Goal: Communication & Community: Answer question/provide support

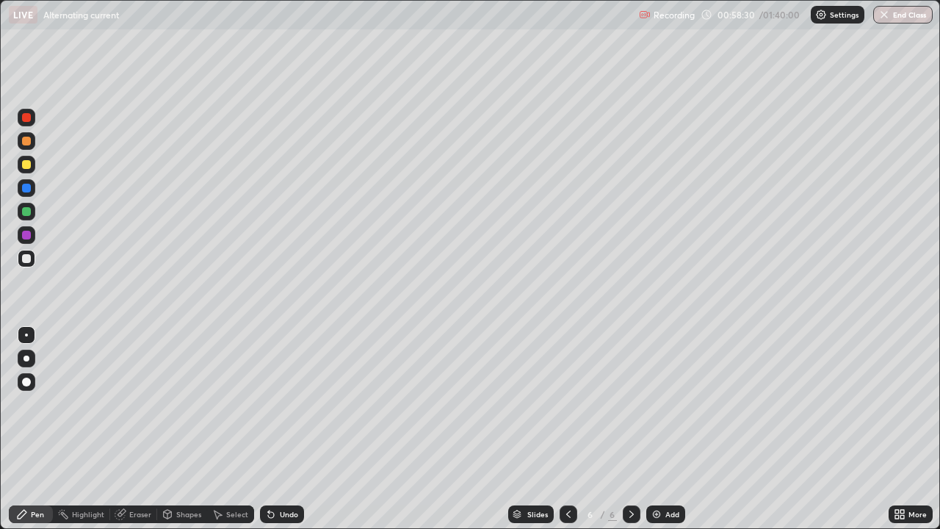
scroll to position [529, 940]
click at [661, 517] on div "Add" at bounding box center [666, 515] width 39 height 18
click at [287, 515] on div "Undo" at bounding box center [289, 514] width 18 height 7
click at [289, 517] on div "Undo" at bounding box center [289, 514] width 18 height 7
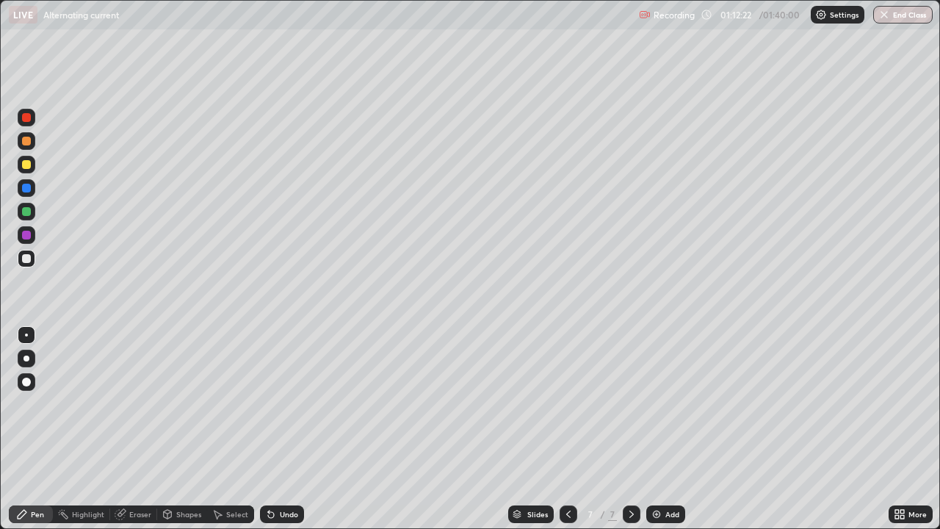
click at [287, 514] on div "Undo" at bounding box center [289, 514] width 18 height 7
click at [136, 513] on div "Eraser" at bounding box center [140, 514] width 22 height 7
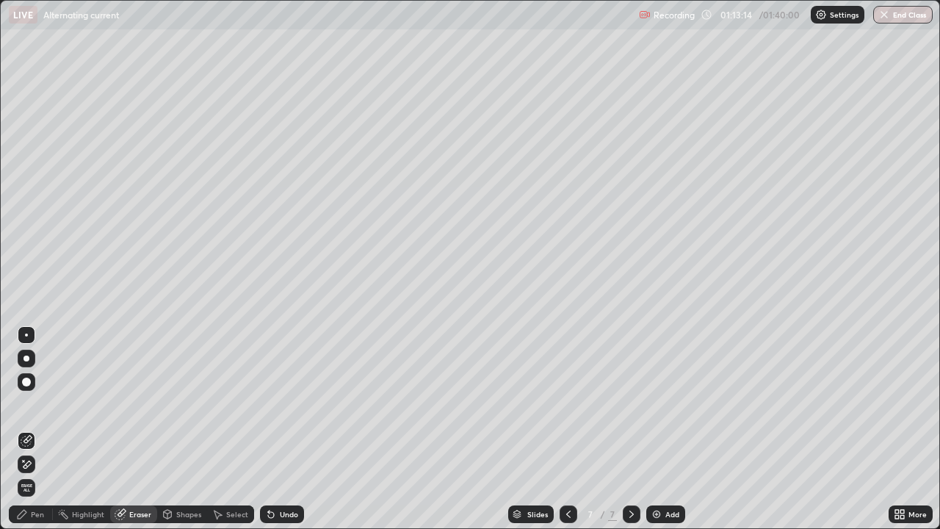
click at [45, 520] on div "Pen" at bounding box center [31, 515] width 44 height 18
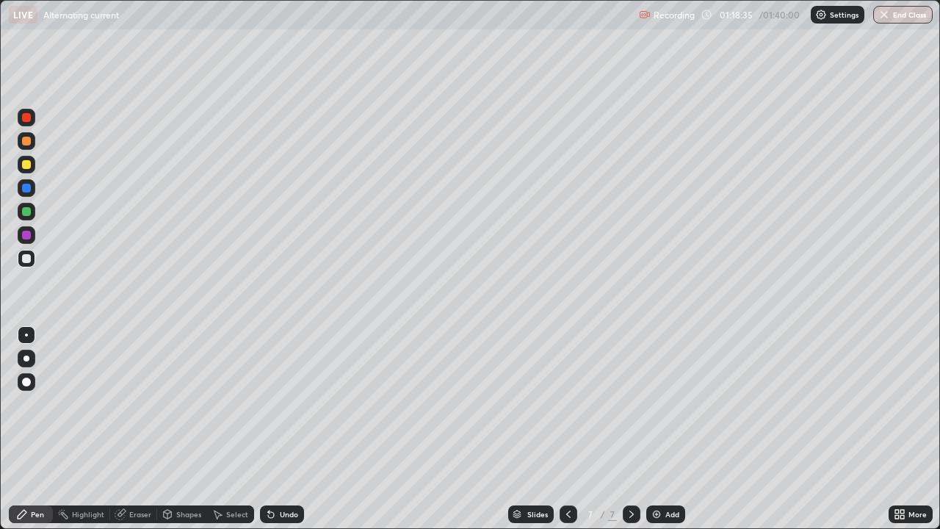
click at [662, 514] on div "Add" at bounding box center [666, 515] width 39 height 18
click at [289, 514] on div "Undo" at bounding box center [289, 514] width 18 height 7
click at [288, 514] on div "Undo" at bounding box center [289, 514] width 18 height 7
click at [287, 514] on div "Undo" at bounding box center [289, 514] width 18 height 7
click at [280, 518] on div "Undo" at bounding box center [289, 514] width 18 height 7
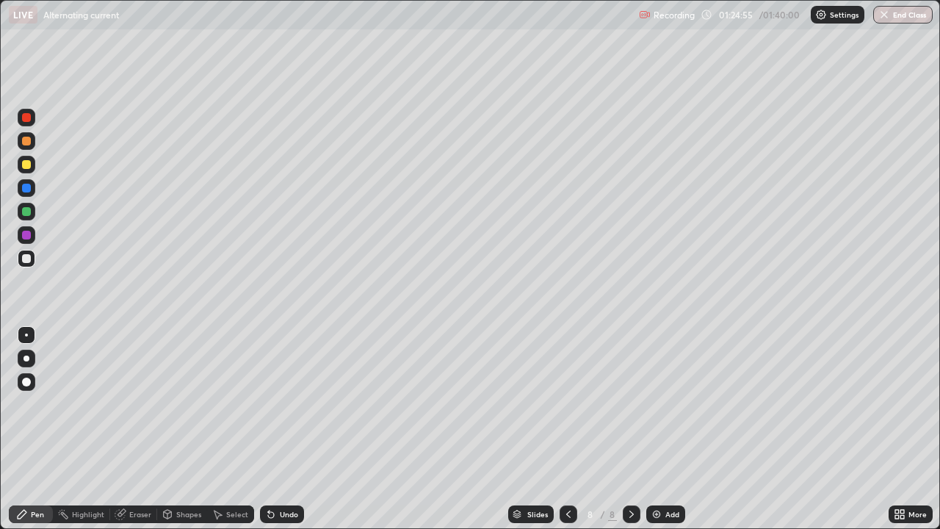
click at [287, 517] on div "Undo" at bounding box center [289, 514] width 18 height 7
click at [287, 520] on div "Undo" at bounding box center [282, 515] width 44 height 18
click at [291, 514] on div "Undo" at bounding box center [289, 514] width 18 height 7
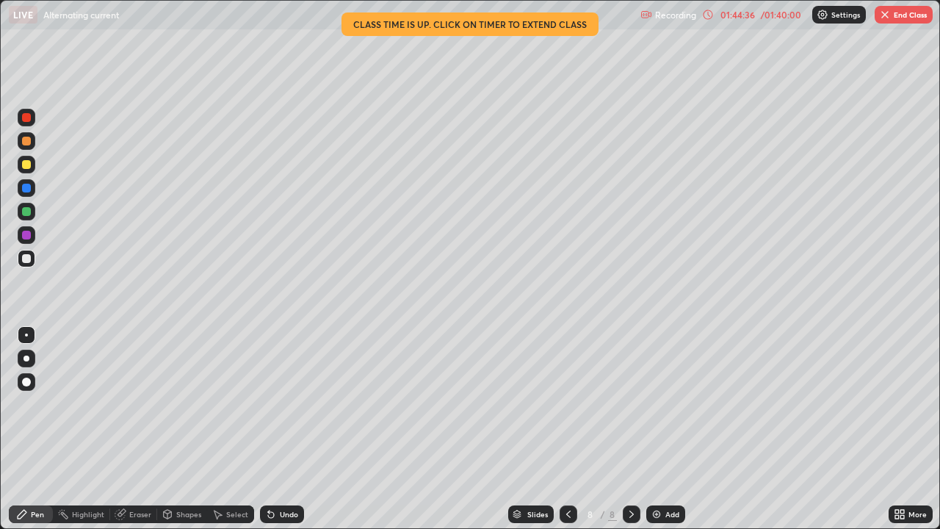
click at [893, 12] on button "End Class" at bounding box center [904, 15] width 58 height 18
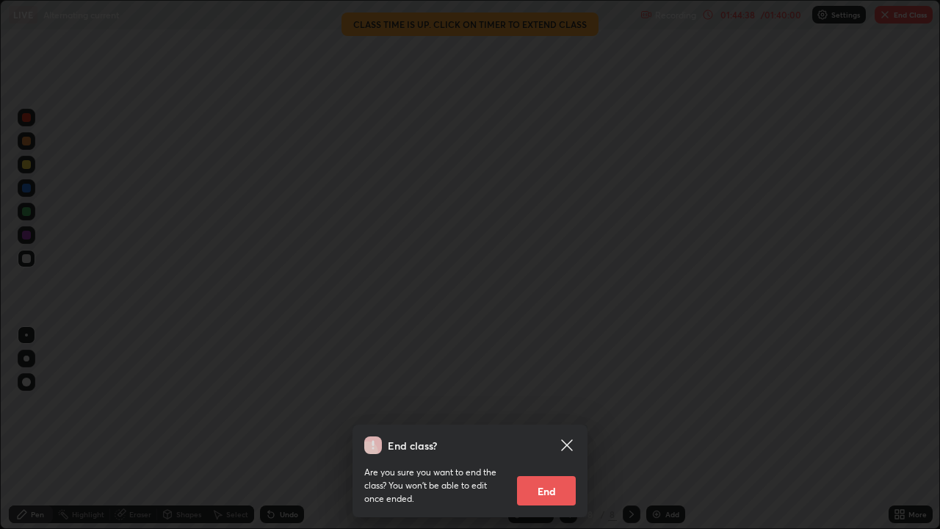
click at [555, 493] on button "End" at bounding box center [546, 490] width 59 height 29
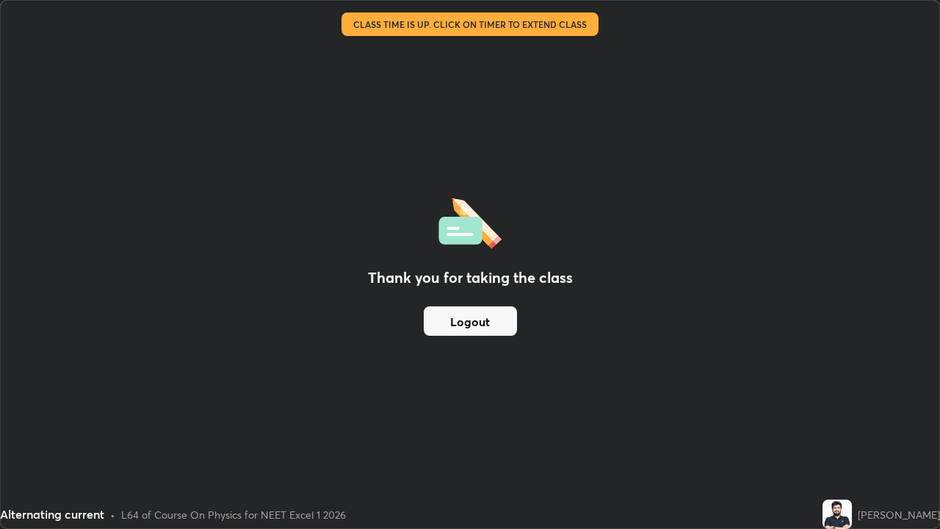
click at [502, 317] on button "Logout" at bounding box center [470, 320] width 93 height 29
